Goal: Check status: Verify the current state of an ongoing process or item

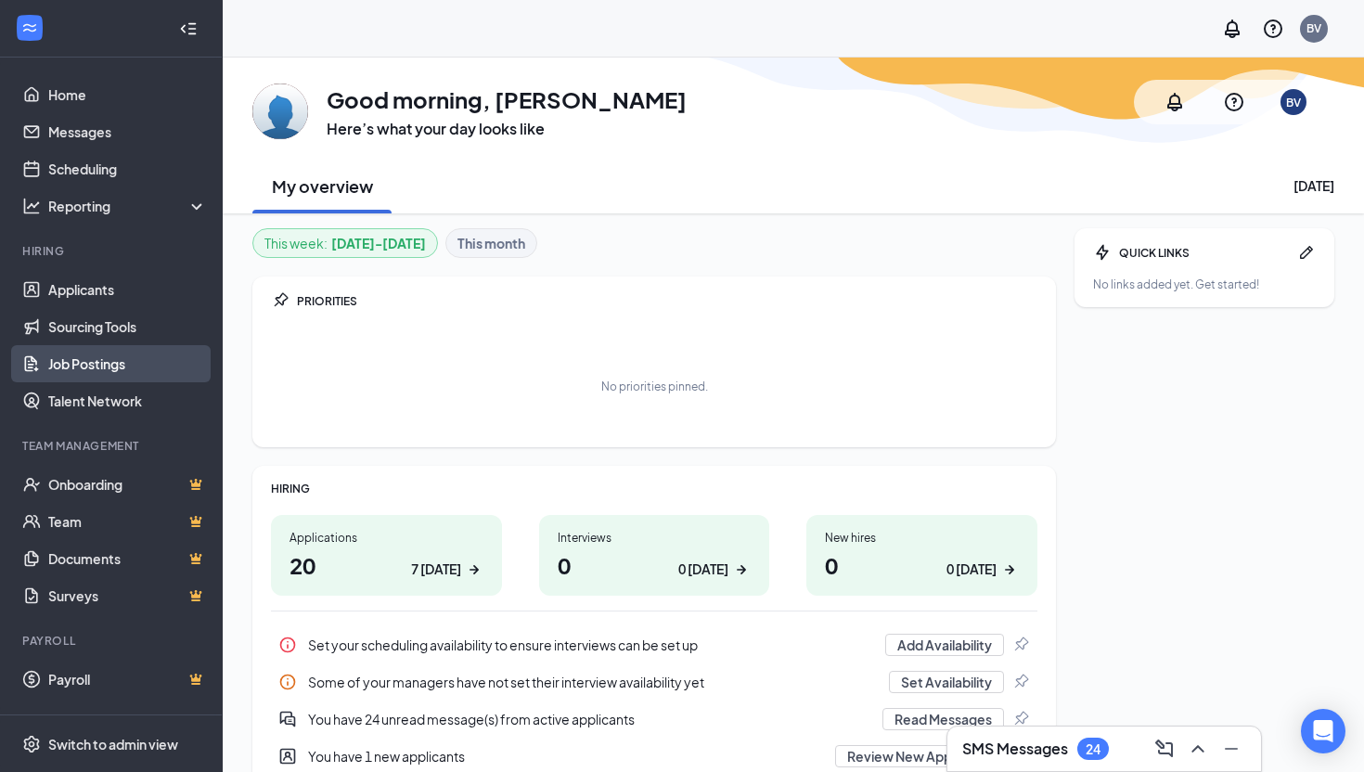
click at [114, 356] on link "Job Postings" at bounding box center [127, 363] width 159 height 37
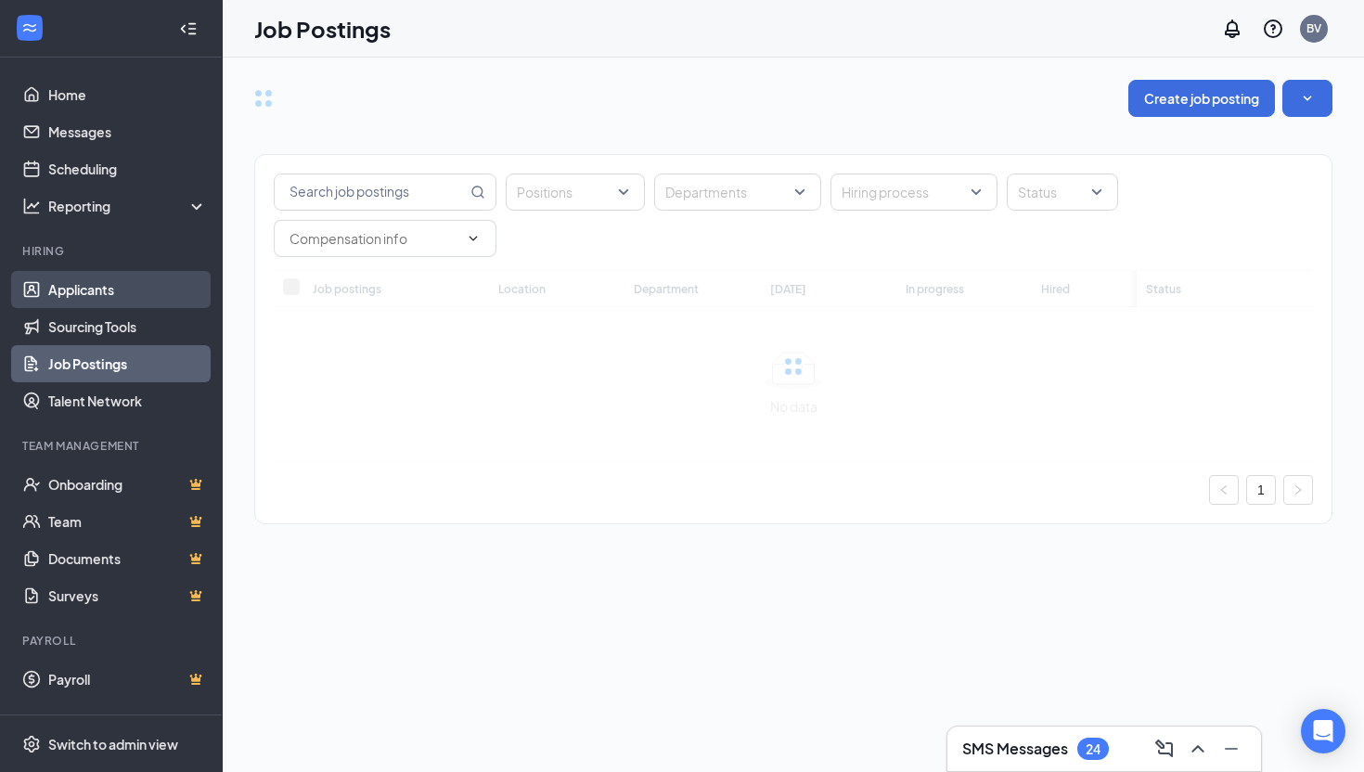
click at [109, 297] on link "Applicants" at bounding box center [127, 289] width 159 height 37
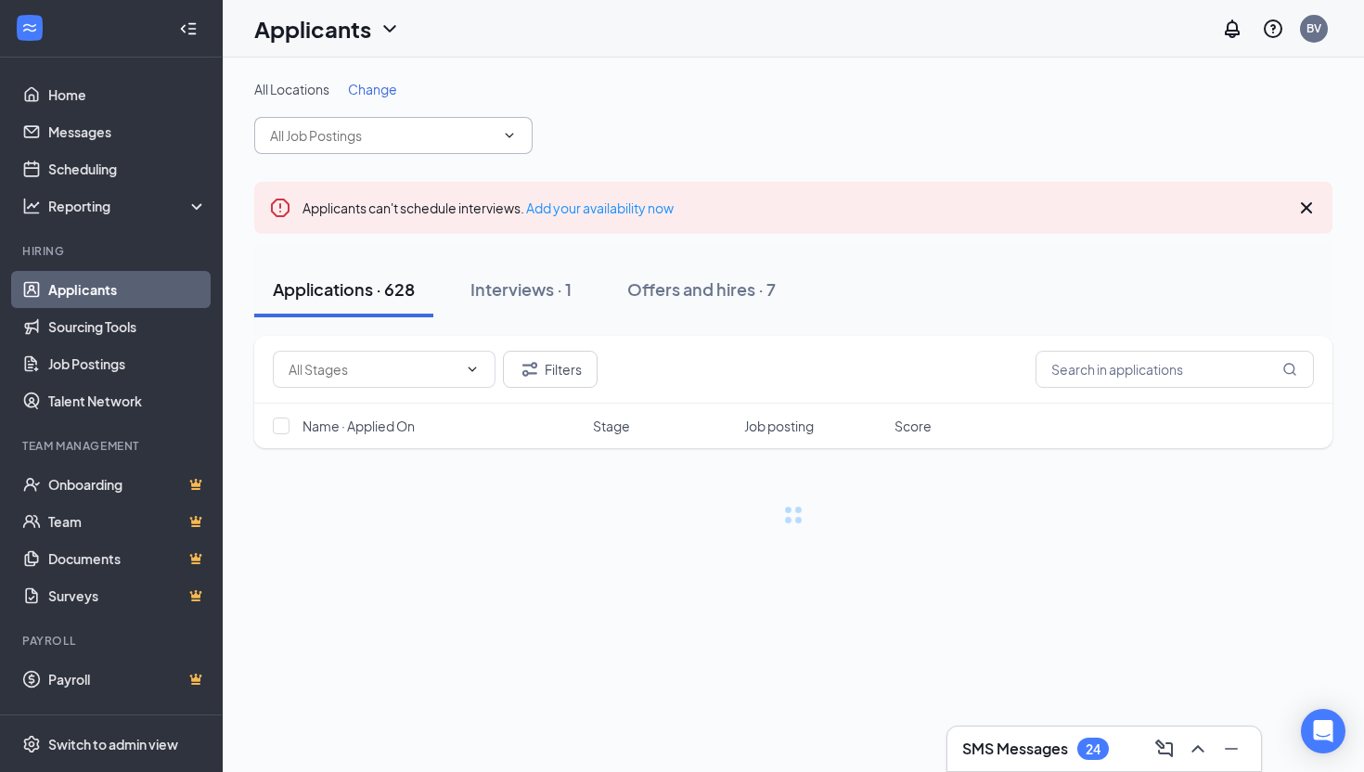
click at [383, 136] on input "text" at bounding box center [382, 135] width 225 height 20
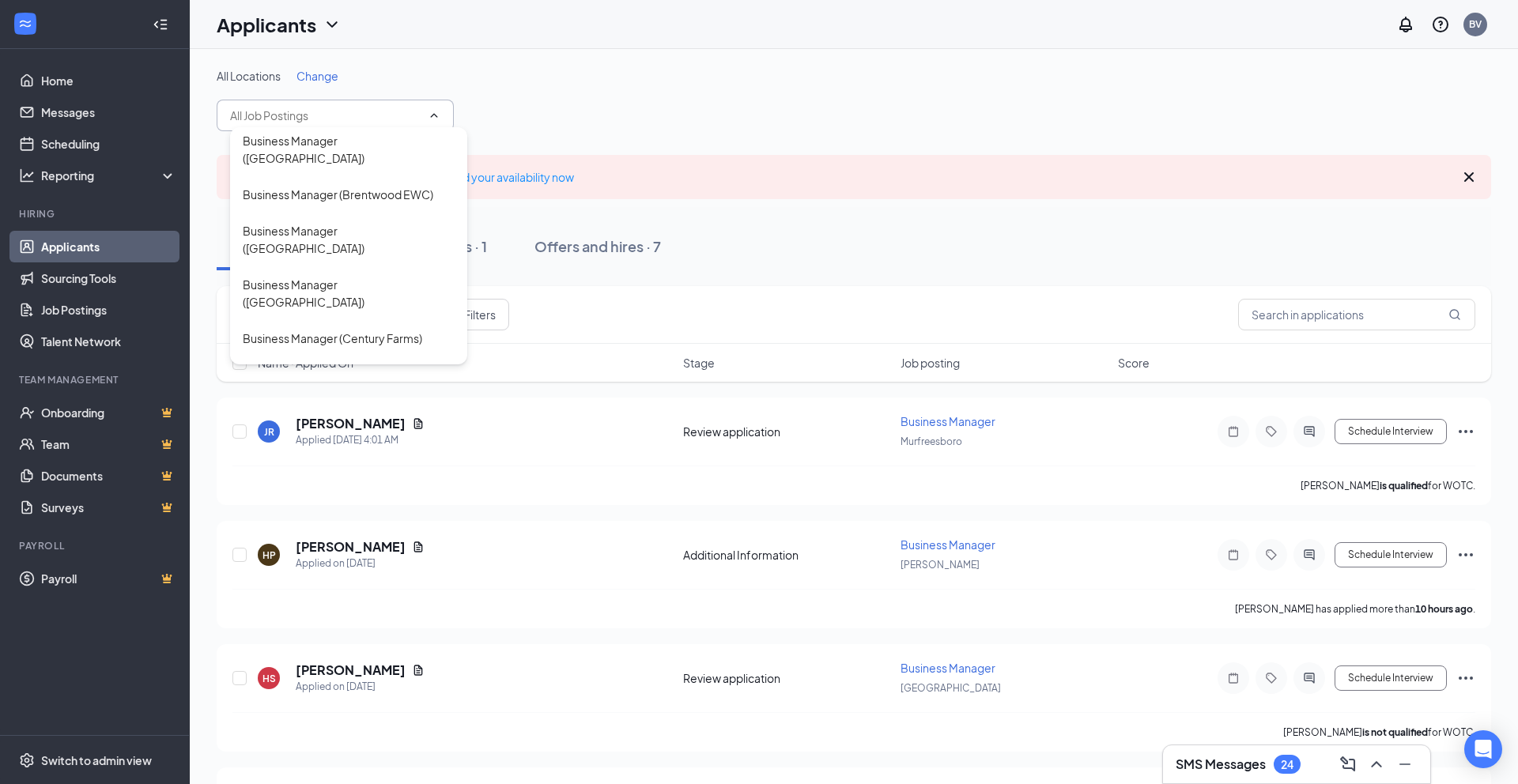
scroll to position [515, 0]
click at [381, 403] on div "Business Manager ([PERSON_NAME])" at bounding box center [349, 421] width 237 height 37
type input "Business Manager ([PERSON_NAME])"
